Goal: Task Accomplishment & Management: Complete application form

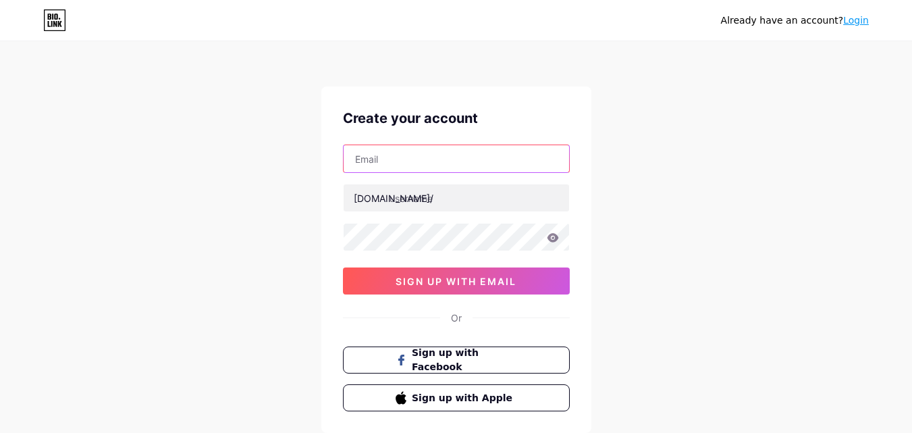
click at [403, 149] on input "text" at bounding box center [456, 158] width 225 height 27
drag, startPoint x: 509, startPoint y: 159, endPoint x: 0, endPoint y: 163, distance: 509.0
click at [0, 163] on div "Already have an account? Login Create your account [EMAIL_ADDRESS][DOMAIN_NAME]…" at bounding box center [456, 258] width 912 height 516
paste input "dorableamber19022012@g"
type input "[EMAIL_ADDRESS][DOMAIN_NAME]"
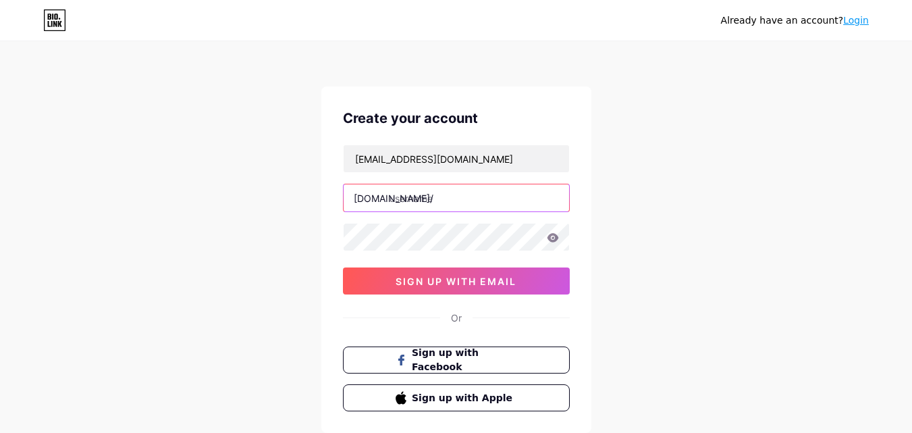
click at [436, 199] on input "text" at bounding box center [456, 197] width 225 height 27
paste input "fly88digital"
type input "fly88digital"
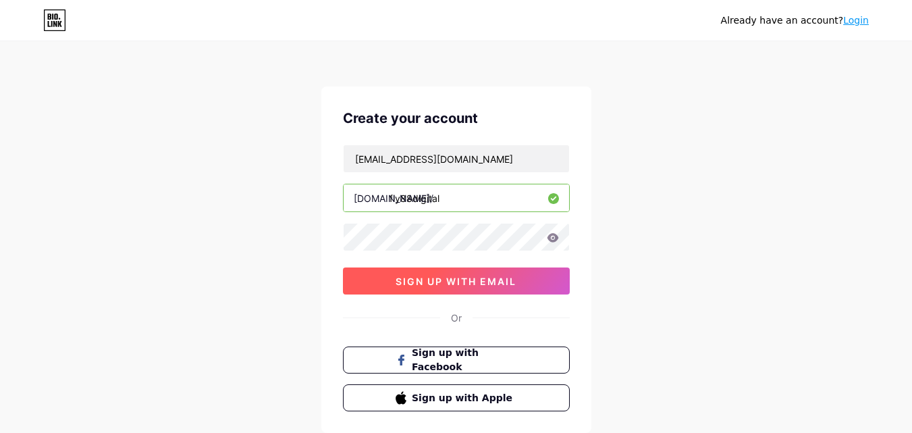
click at [358, 284] on button "sign up with email" at bounding box center [456, 280] width 227 height 27
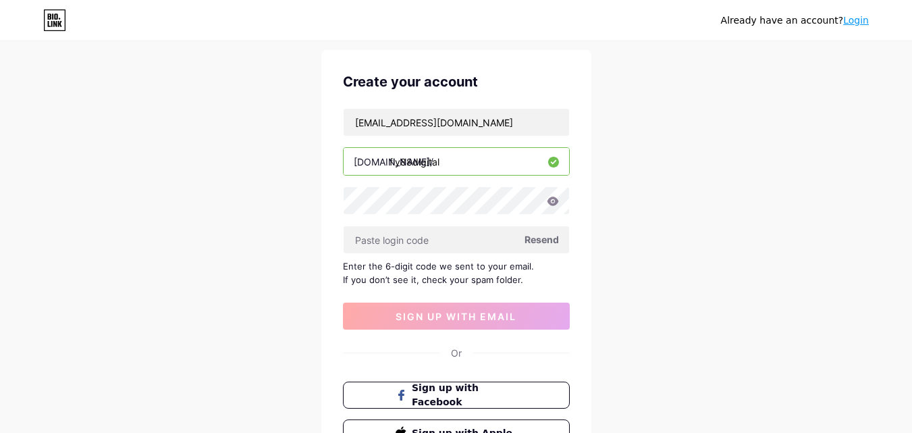
scroll to position [37, 0]
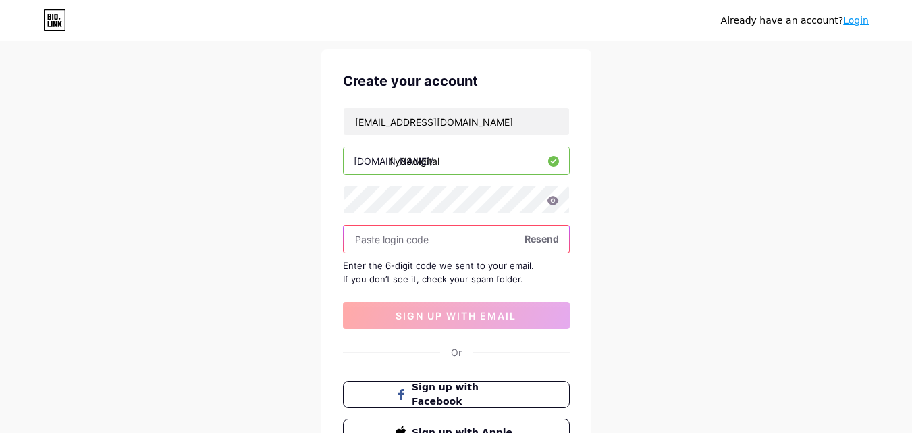
paste input "545660"
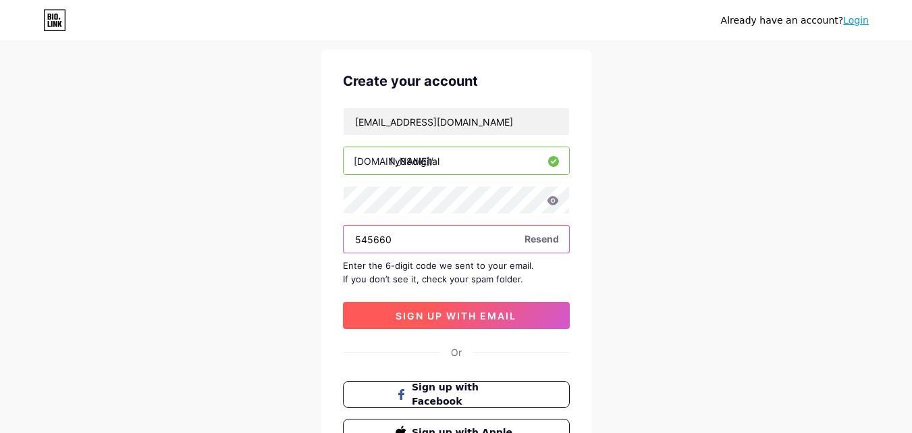
type input "545660"
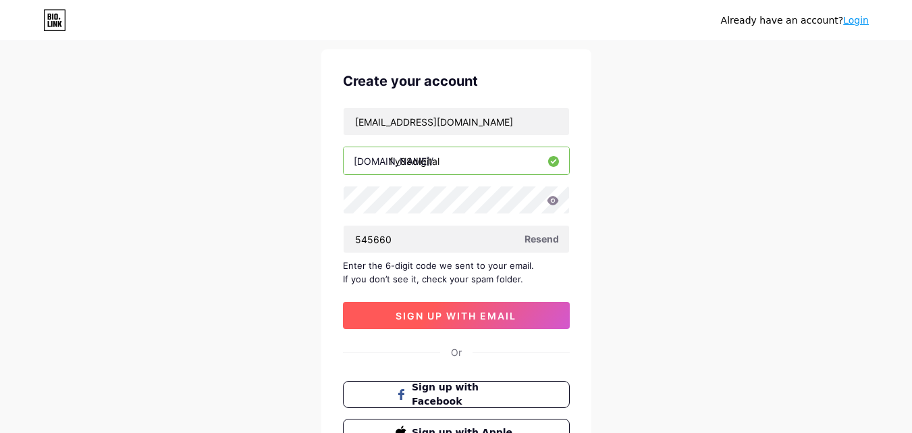
click at [403, 321] on span "sign up with email" at bounding box center [456, 315] width 121 height 11
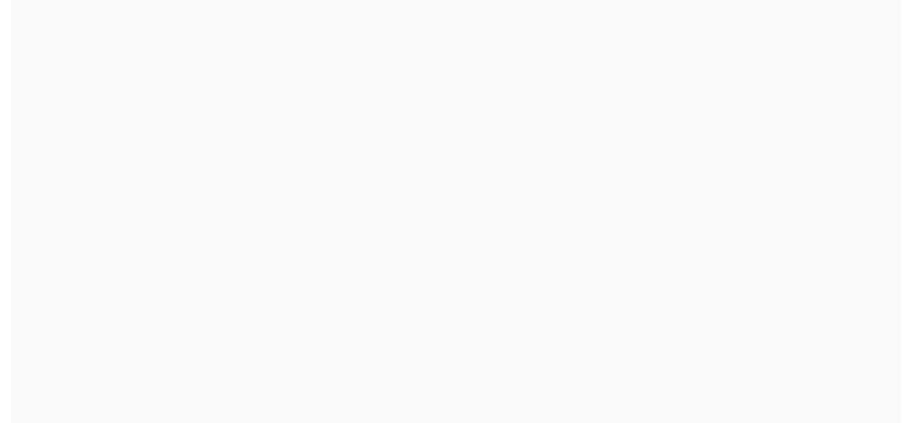
scroll to position [0, 0]
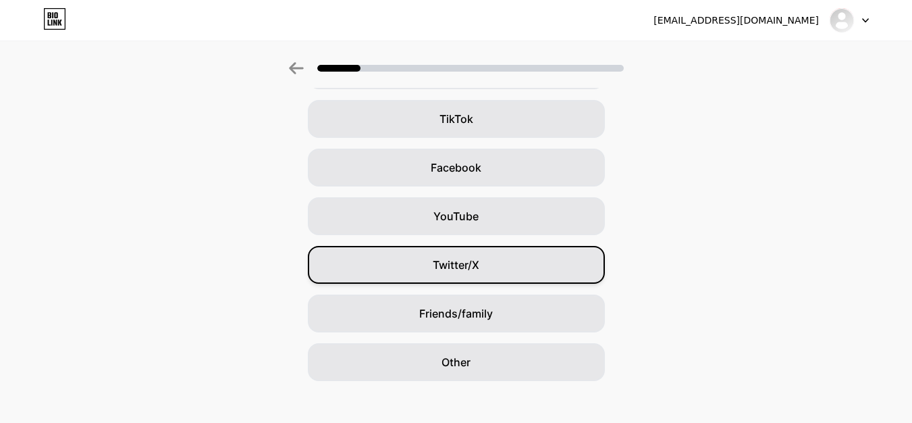
scroll to position [159, 0]
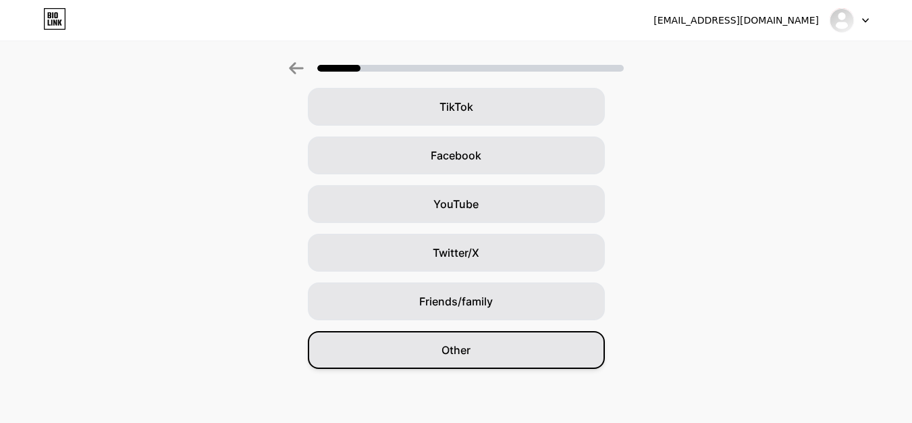
click at [451, 350] on span "Other" at bounding box center [455, 350] width 29 height 16
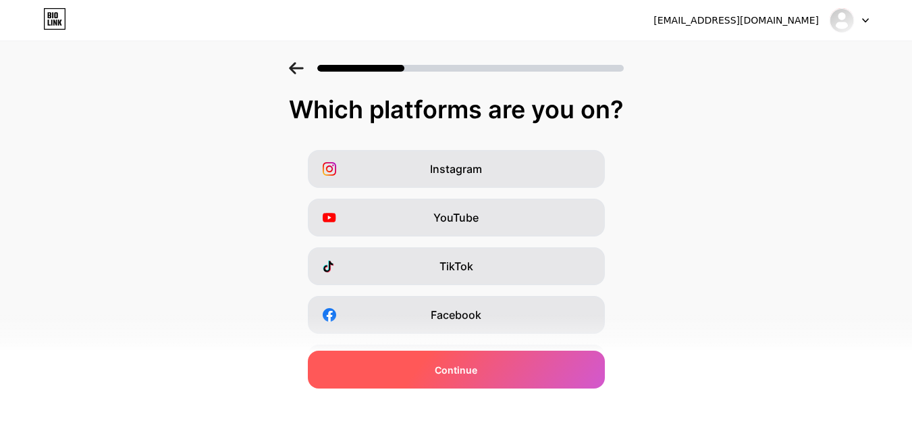
click at [439, 356] on div "Continue" at bounding box center [456, 369] width 297 height 38
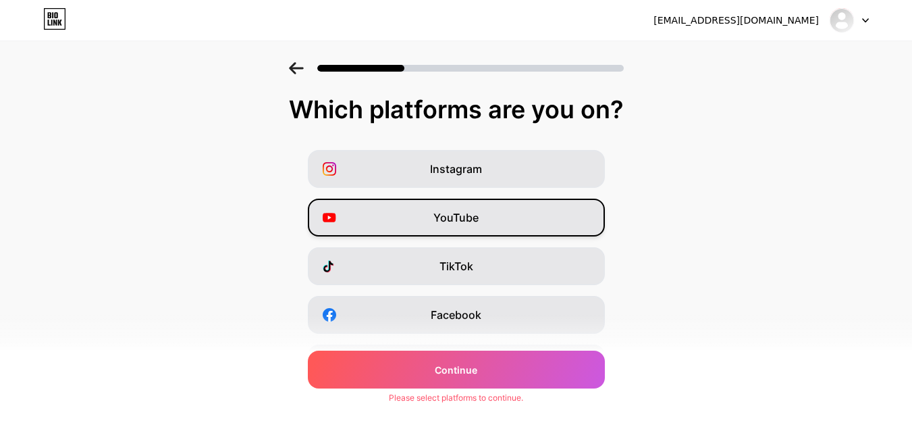
click at [464, 229] on div "YouTube" at bounding box center [456, 217] width 297 height 38
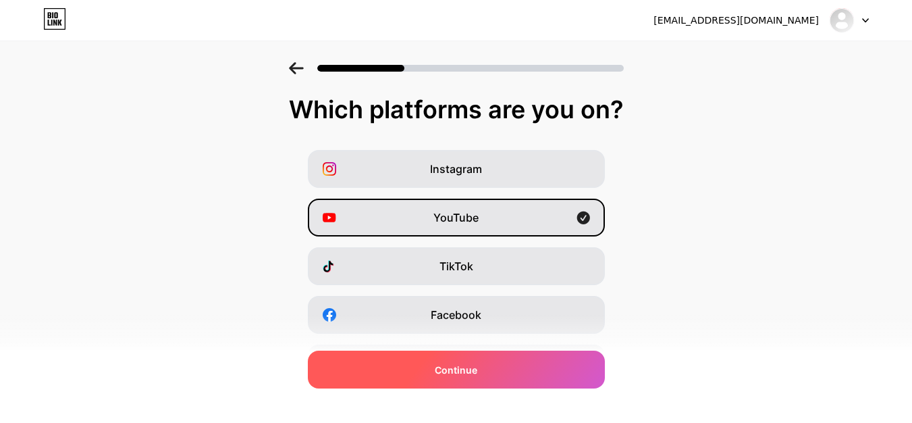
click at [483, 374] on div "Continue" at bounding box center [456, 369] width 297 height 38
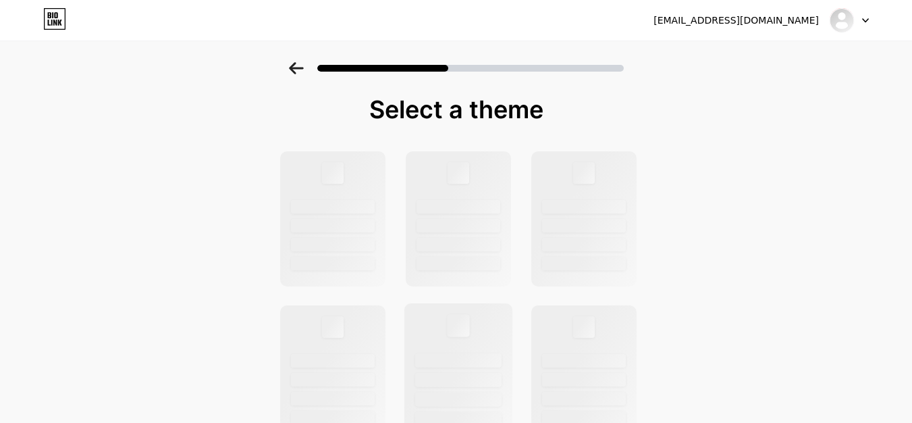
scroll to position [135, 0]
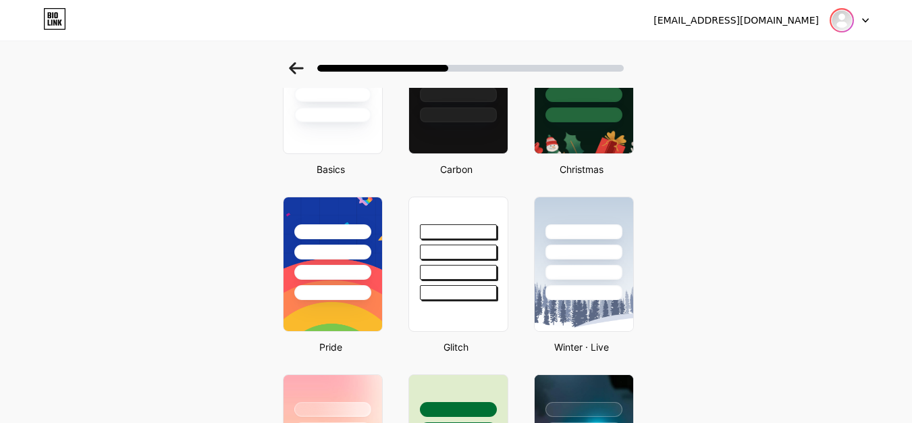
click at [844, 26] on img at bounding box center [842, 20] width 22 height 22
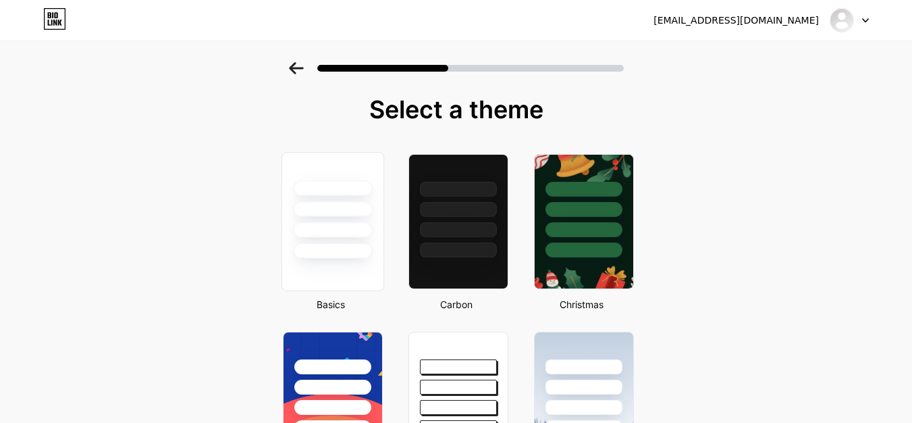
click at [362, 206] on div at bounding box center [332, 209] width 79 height 16
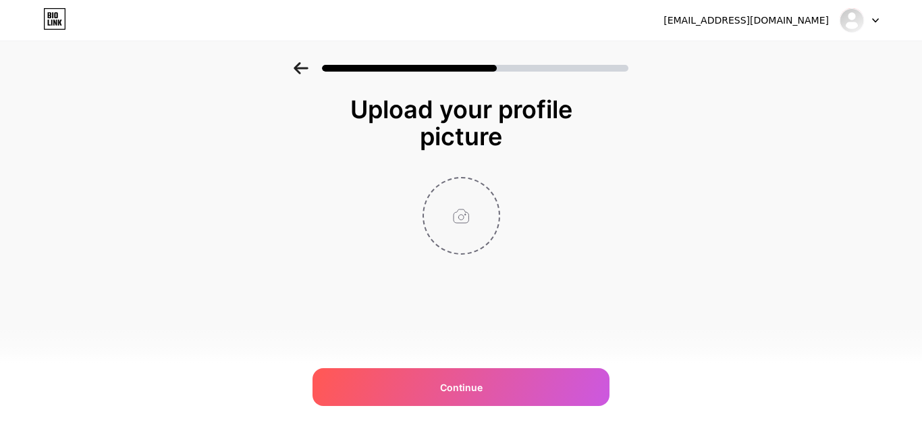
click at [454, 216] on input "file" at bounding box center [461, 215] width 75 height 75
type input "C:\fakepath\fly88 logo.jpg"
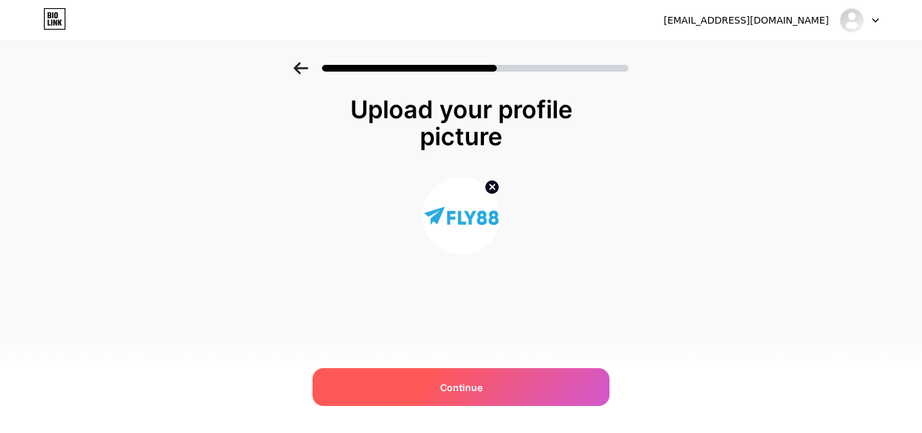
click at [520, 394] on div "Continue" at bounding box center [461, 387] width 297 height 38
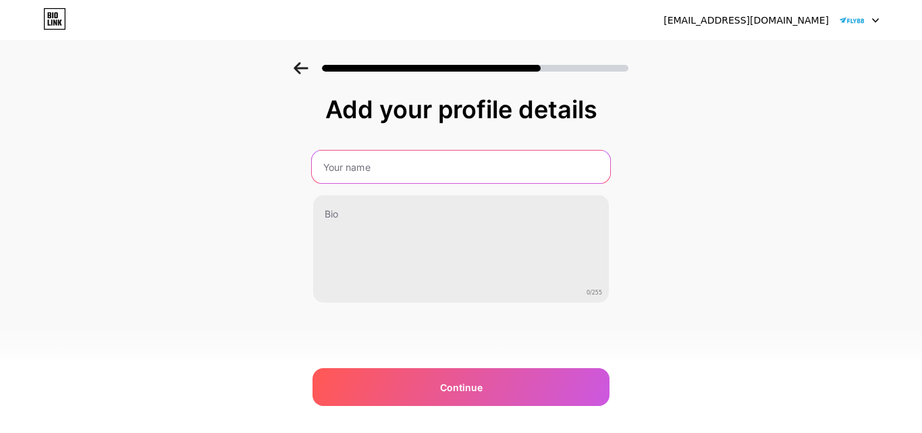
click at [389, 171] on input "text" at bounding box center [461, 167] width 298 height 32
type input "fly 88"
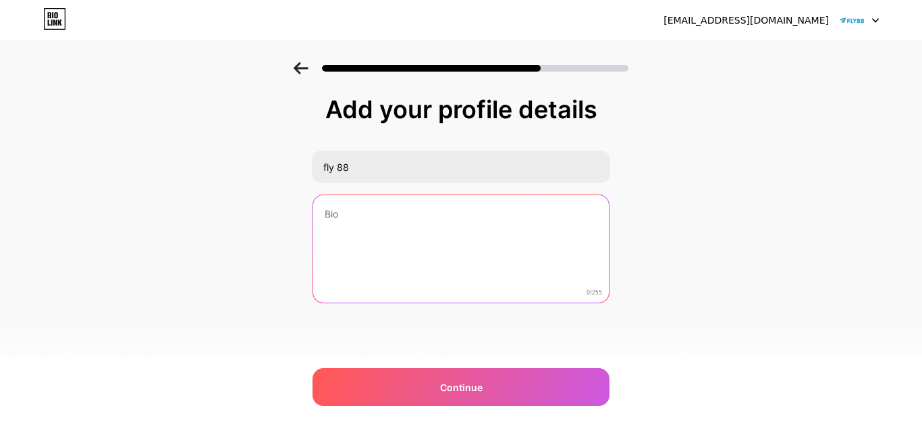
click at [384, 215] on textarea at bounding box center [461, 249] width 296 height 109
paste textarea "fly88 được biết đến là nhà [PERSON_NAME] [PERSON_NAME] tín, [PERSON_NAME] đến c…"
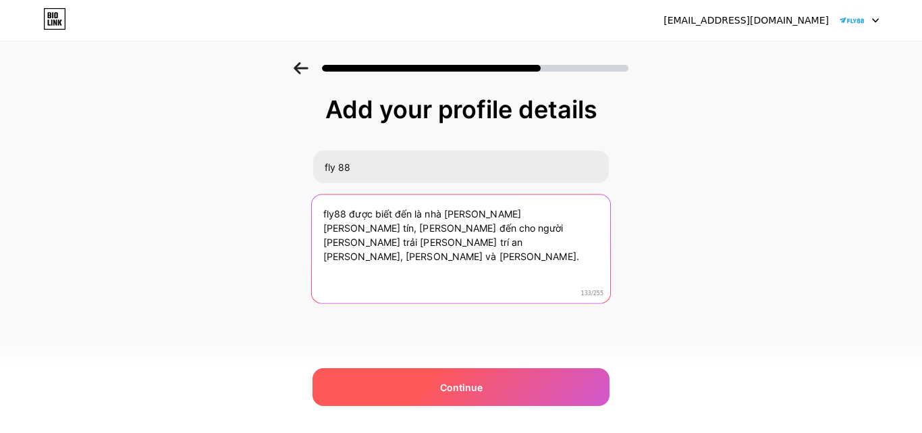
type textarea "fly88 được biết đến là nhà [PERSON_NAME] [PERSON_NAME] tín, [PERSON_NAME] đến c…"
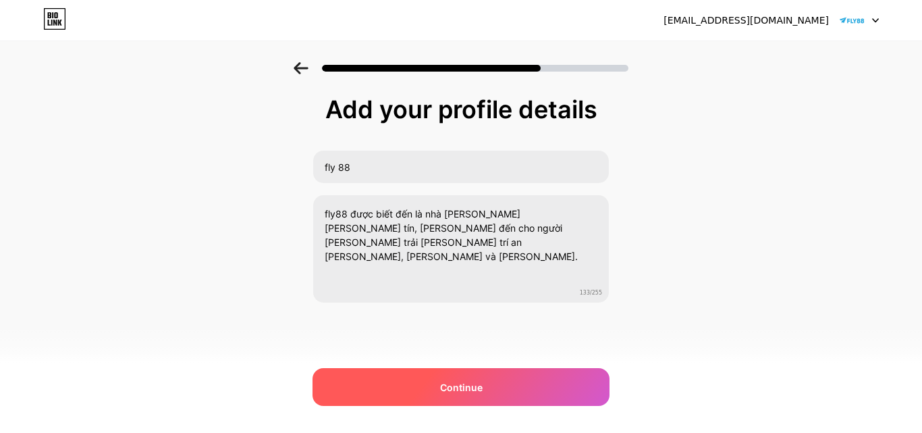
click at [387, 379] on div "Continue" at bounding box center [461, 387] width 297 height 38
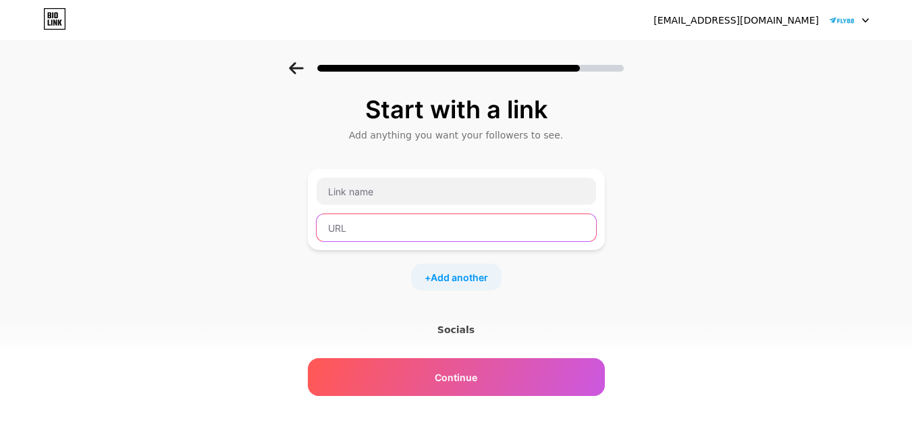
click at [360, 231] on input "text" at bounding box center [456, 227] width 279 height 27
paste input "[URL][DOMAIN_NAME]"
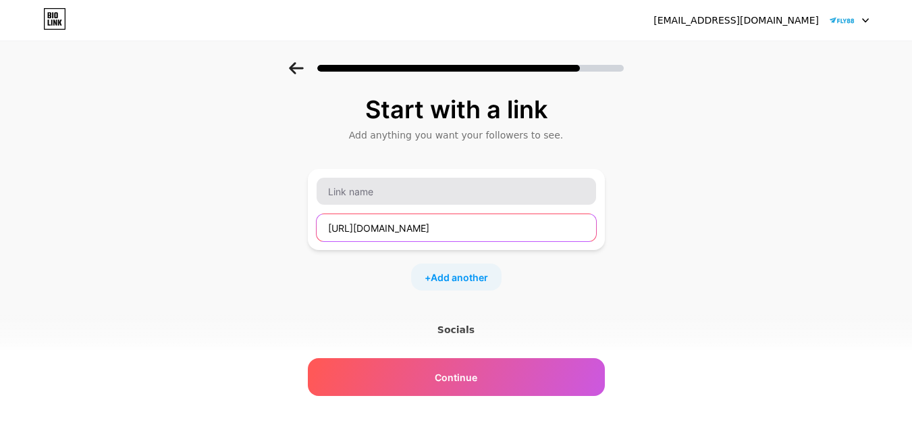
type input "[URL][DOMAIN_NAME]"
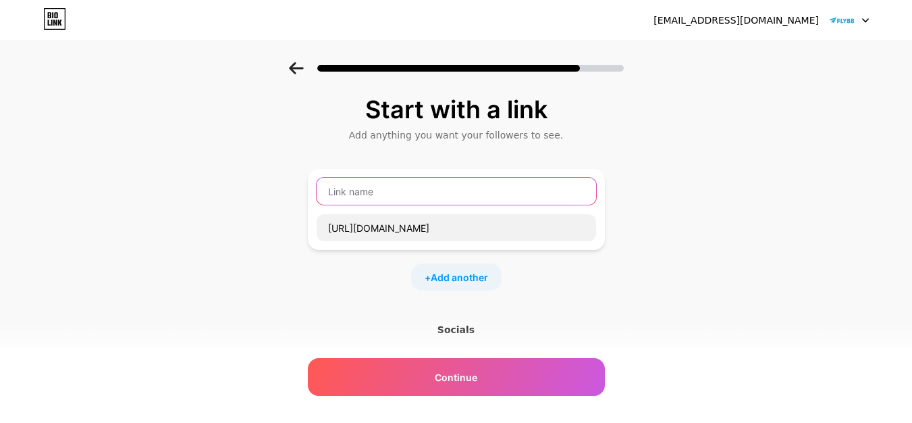
click at [392, 182] on input "text" at bounding box center [456, 191] width 279 height 27
paste input "fly88"
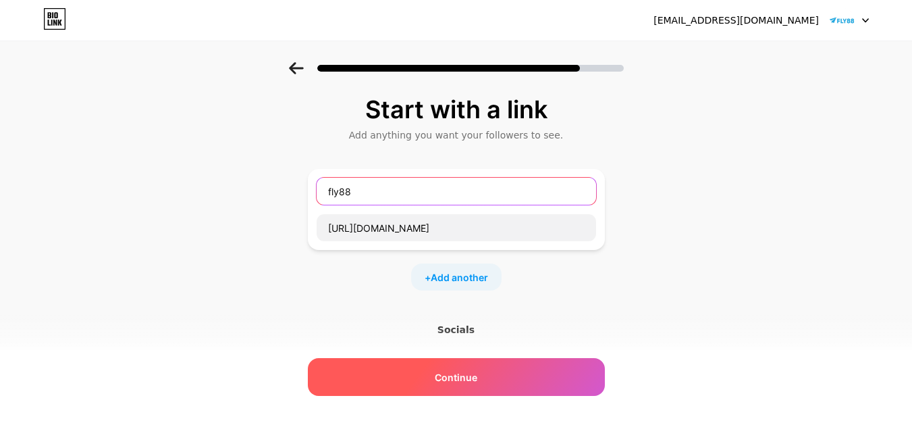
type input "fly88"
click at [450, 387] on div "Continue" at bounding box center [456, 377] width 297 height 38
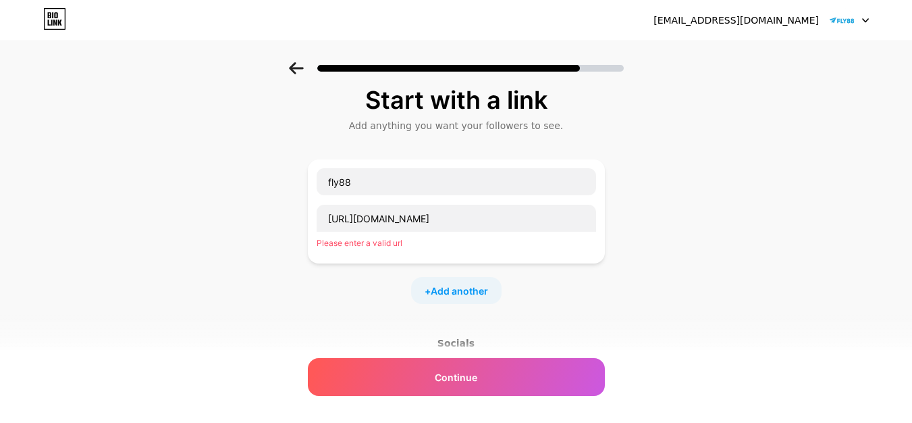
scroll to position [9, 0]
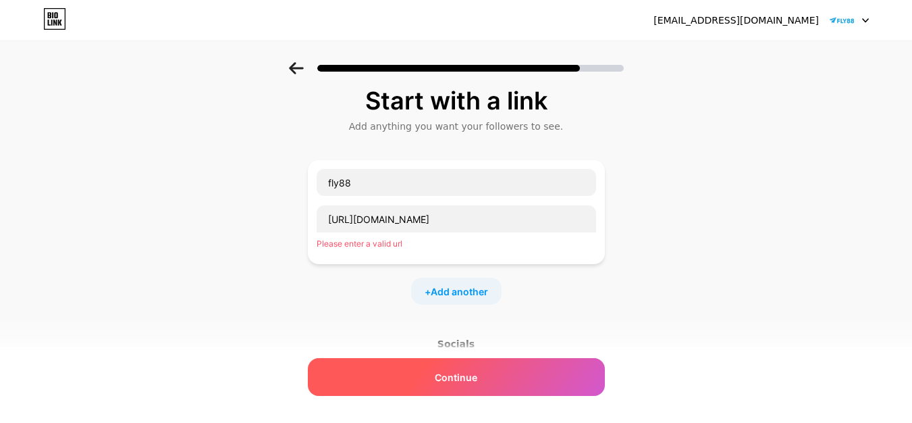
click at [448, 367] on div "Continue" at bounding box center [456, 377] width 297 height 38
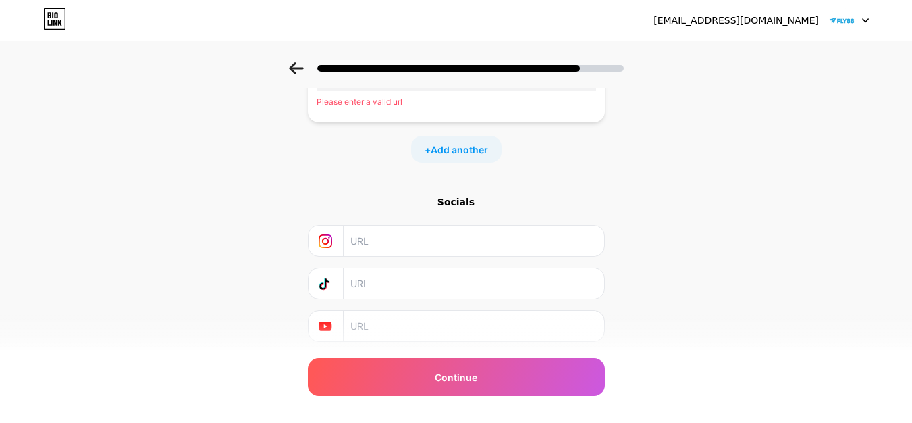
scroll to position [0, 0]
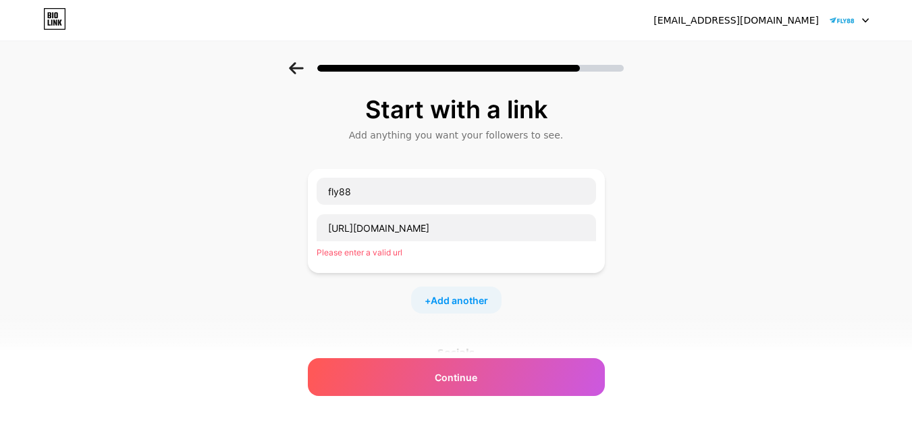
click at [446, 251] on div "Please enter a valid url" at bounding box center [456, 252] width 279 height 12
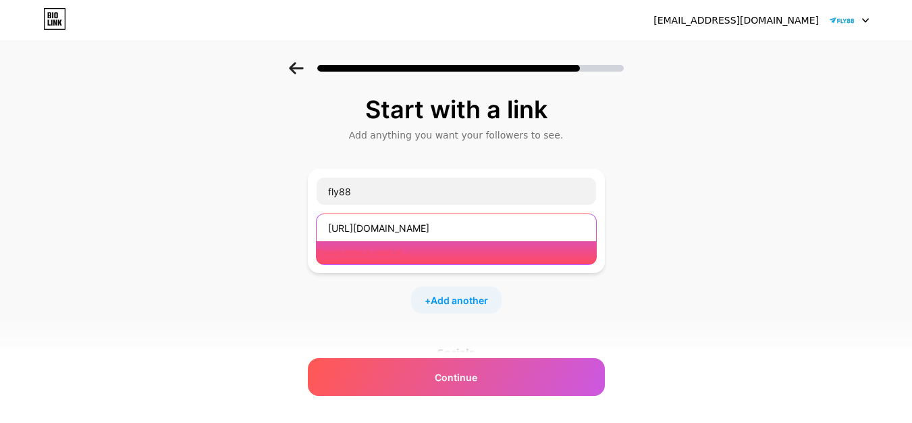
drag, startPoint x: 447, startPoint y: 227, endPoint x: 149, endPoint y: 209, distance: 298.9
click at [149, 209] on div "Start with a link Add anything you want your followers to see. fly88 [URL][DOMA…" at bounding box center [456, 311] width 912 height 498
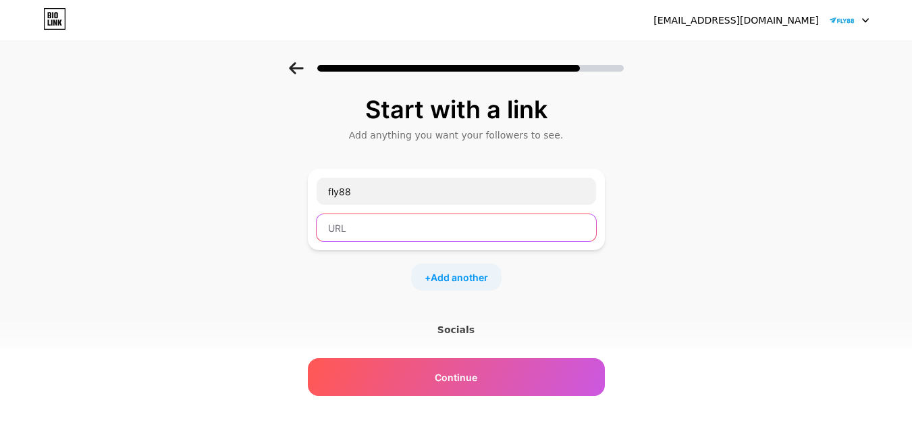
click at [344, 225] on input "text" at bounding box center [456, 227] width 279 height 27
paste input "[URL][DOMAIN_NAME]"
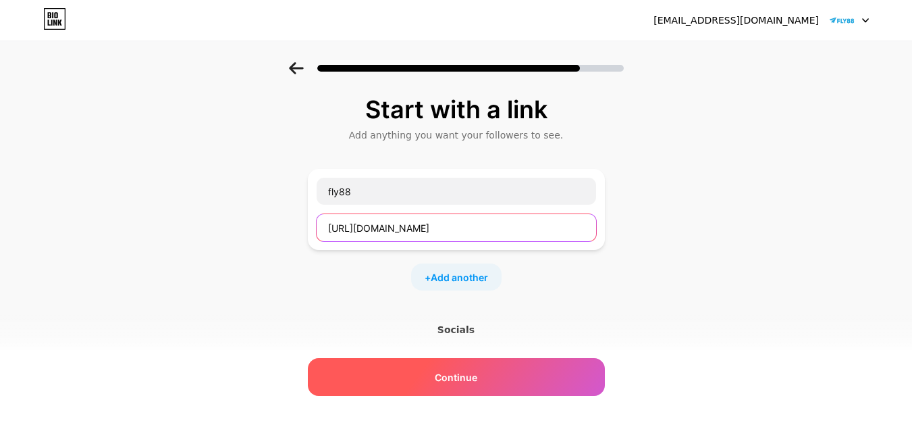
type input "[URL][DOMAIN_NAME]"
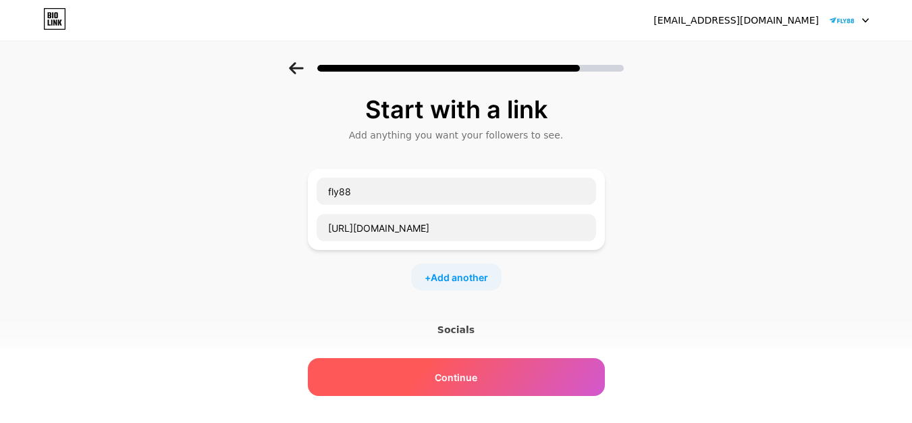
click at [459, 379] on span "Continue" at bounding box center [456, 377] width 43 height 14
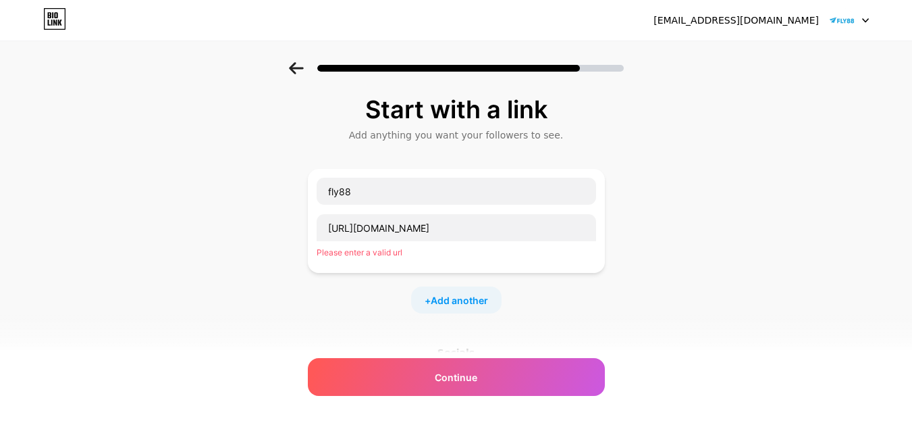
click at [462, 309] on div "+ Add another" at bounding box center [456, 299] width 90 height 27
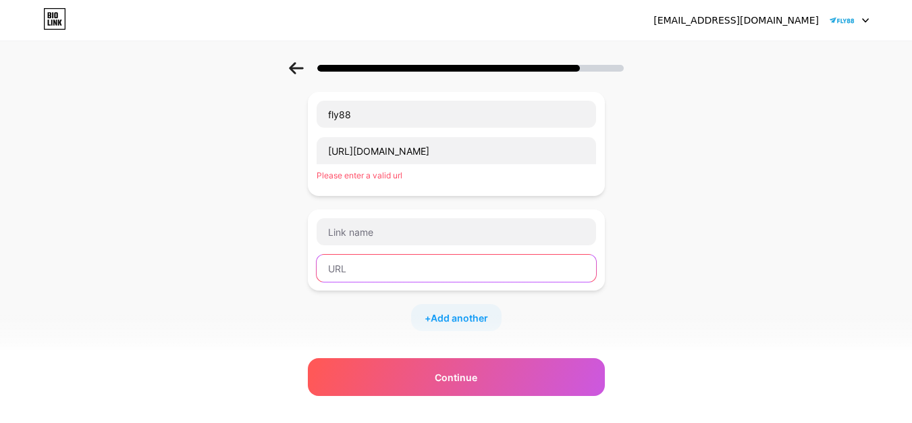
click at [383, 261] on input "text" at bounding box center [456, 268] width 279 height 27
paste input "[URL][DOMAIN_NAME]"
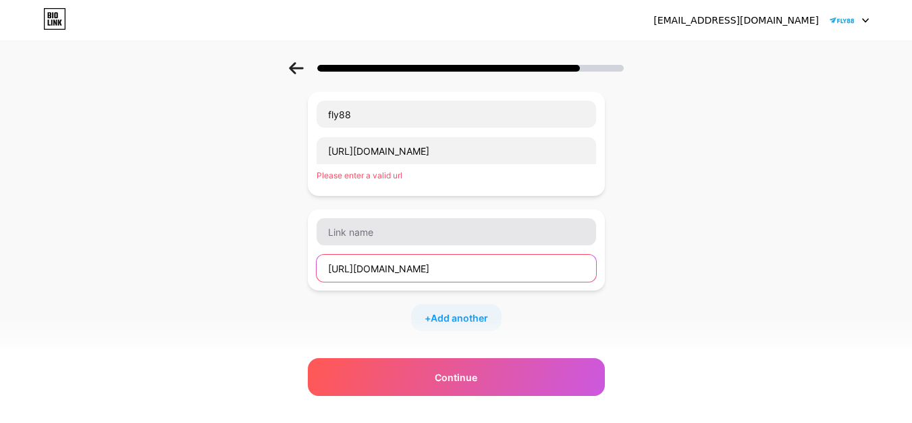
type input "[URL][DOMAIN_NAME]"
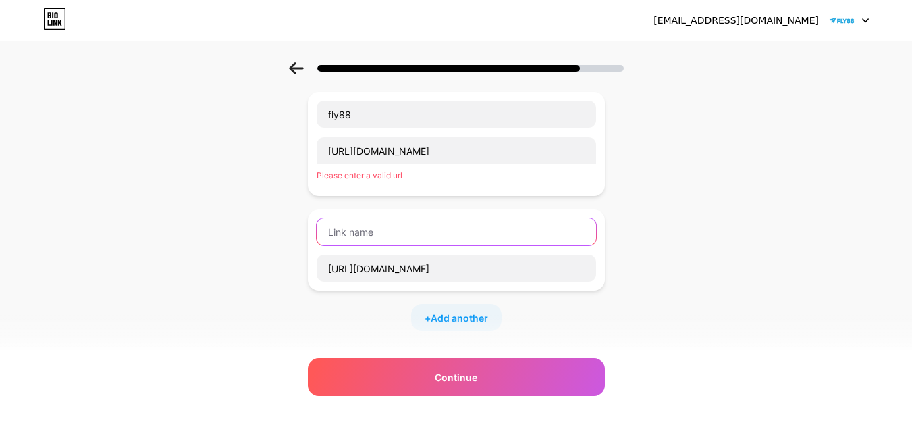
click at [398, 227] on input "text" at bounding box center [456, 231] width 279 height 27
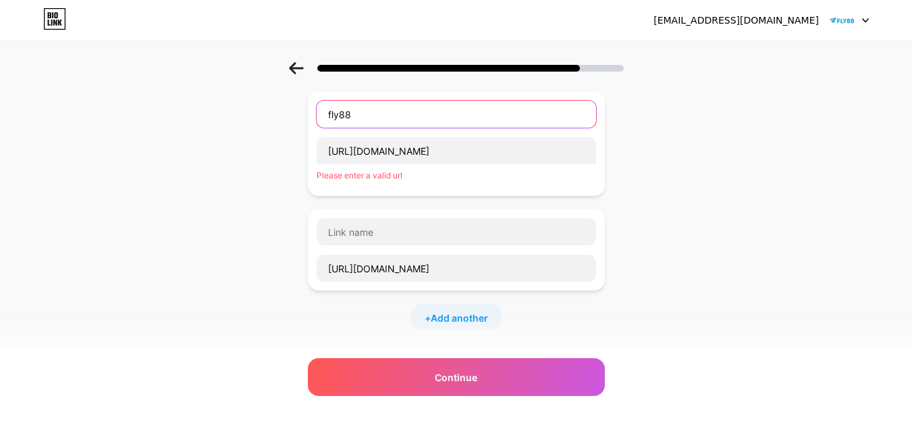
drag, startPoint x: 377, startPoint y: 113, endPoint x: 215, endPoint y: 101, distance: 162.4
click at [216, 97] on div "Start with a link Add anything you want your followers to see. fly88 [URL][DOMA…" at bounding box center [456, 281] width 912 height 592
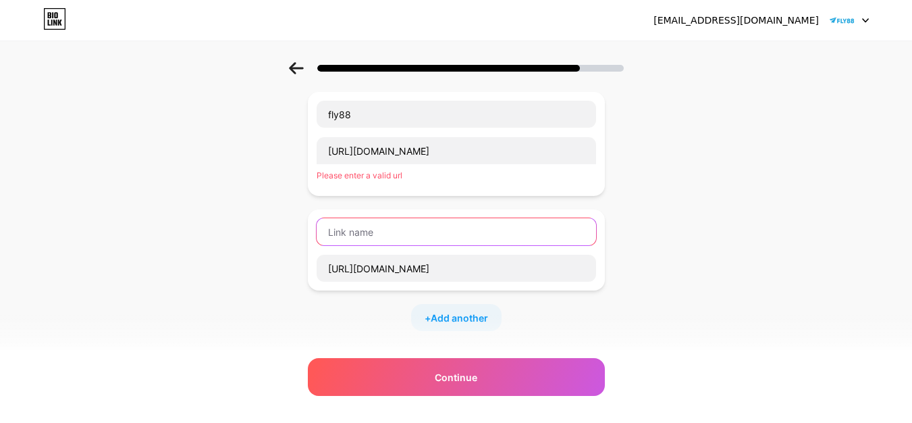
click at [360, 223] on input "text" at bounding box center [456, 231] width 279 height 27
paste input "fly88"
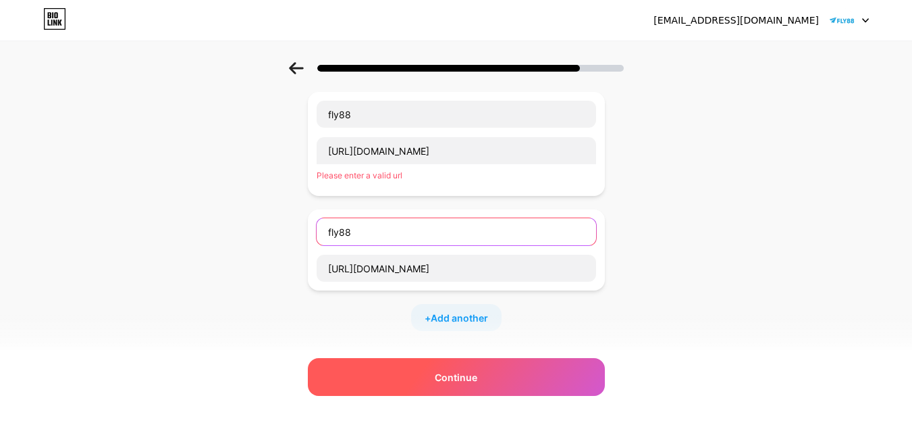
type input "fly88"
click at [464, 364] on div "Continue" at bounding box center [456, 377] width 297 height 38
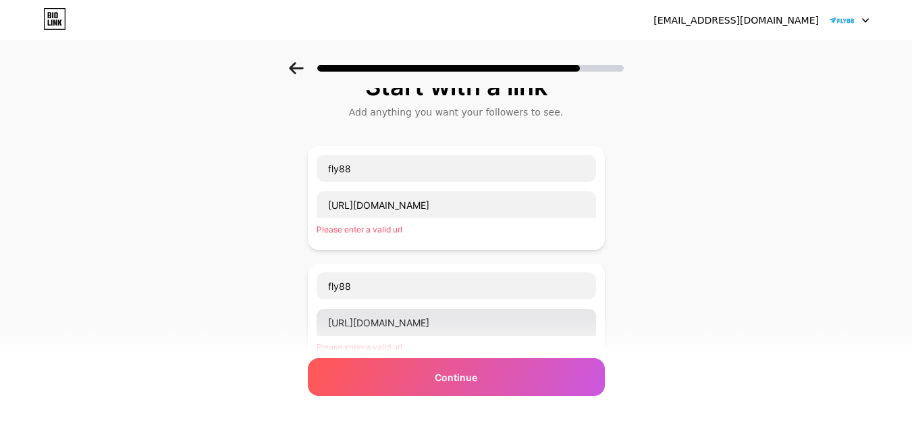
scroll to position [0, 0]
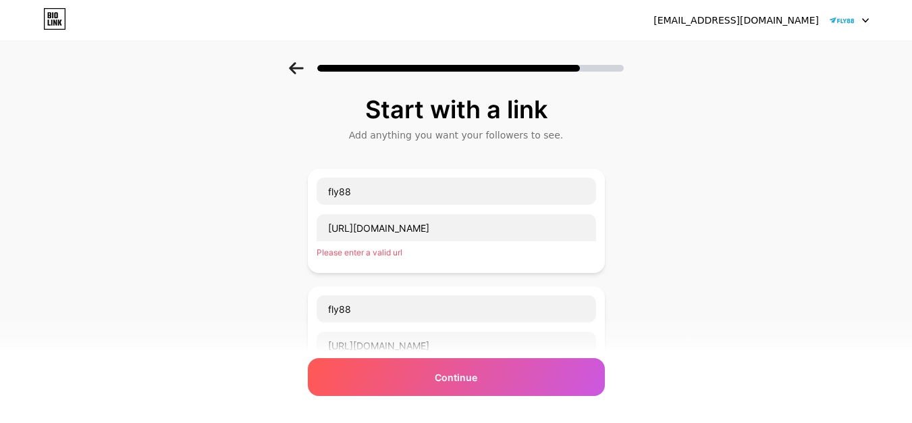
click at [301, 75] on div at bounding box center [456, 64] width 912 height 47
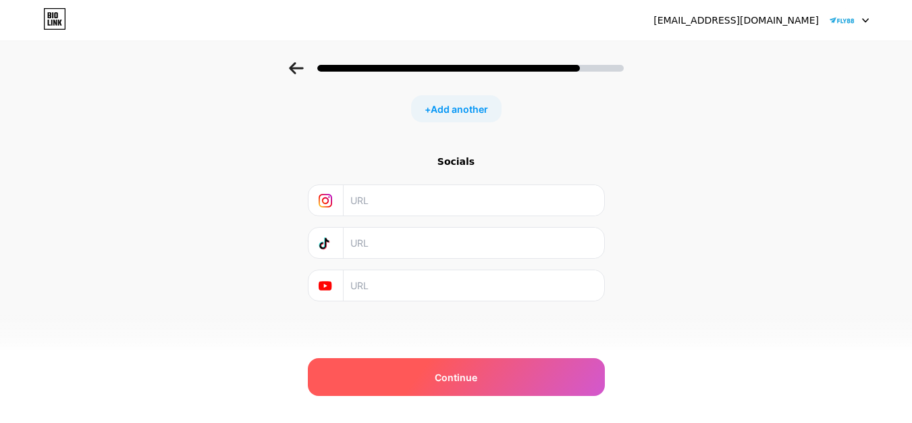
click at [447, 385] on div "Continue" at bounding box center [456, 377] width 297 height 38
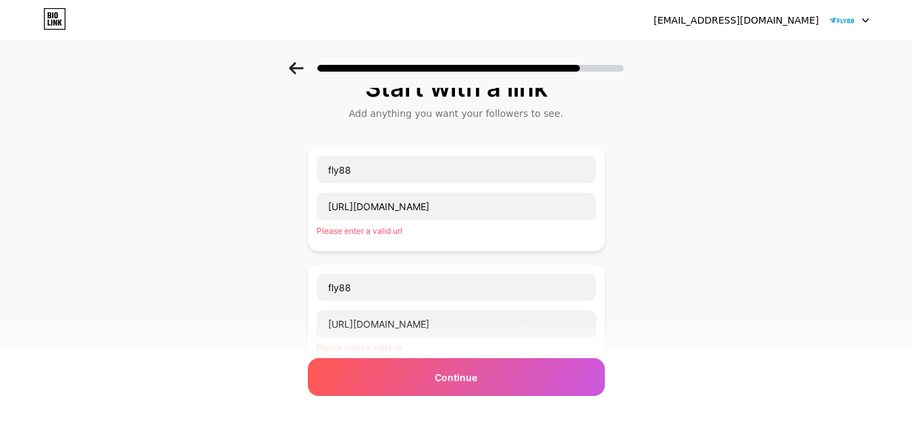
scroll to position [0, 0]
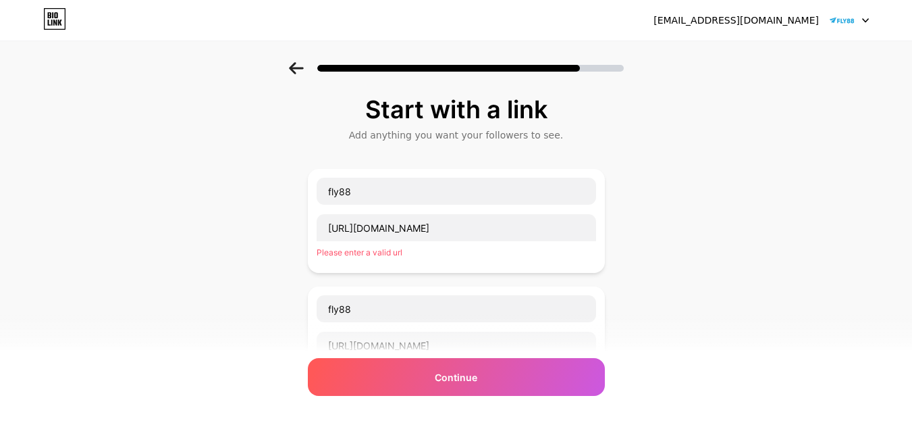
click at [305, 79] on div at bounding box center [456, 64] width 912 height 47
